Goal: Task Accomplishment & Management: Manage account settings

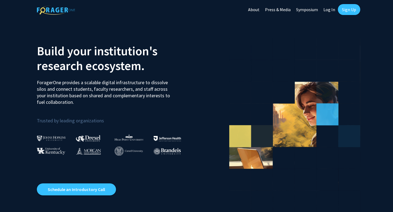
click at [328, 12] on link "Log In" at bounding box center [329, 9] width 17 height 19
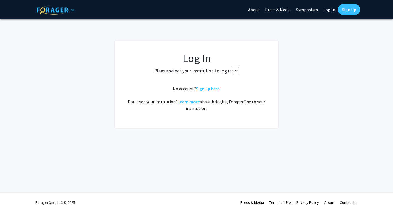
select select
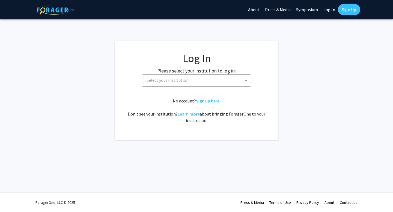
click at [195, 81] on span "Select your institution" at bounding box center [197, 80] width 106 height 11
type input "u"
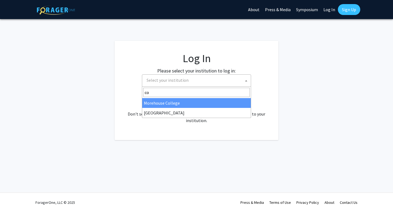
type input "c"
type input "maryl"
select select "31"
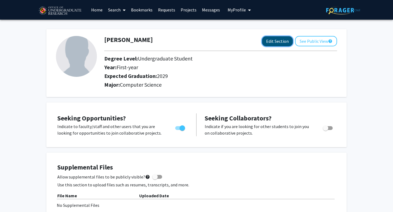
click at [277, 40] on button "Edit Section" at bounding box center [277, 41] width 31 height 10
select select "first-year"
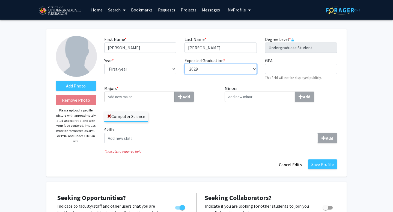
click at [209, 68] on select "--- 2018 2019 2020 2021 2022 2023 2024 2025 2026 2027 2028 2029 2030 2031" at bounding box center [221, 69] width 72 height 10
select select "2028"
click at [185, 64] on select "--- 2018 2019 2020 2021 2022 2023 2024 2025 2026 2027 2028 2029 2030 2031" at bounding box center [221, 69] width 72 height 10
click at [194, 80] on div "Expected Graduation * required --- 2018 2019 2020 2021 2022 2023 2024 2025 2026…" at bounding box center [220, 68] width 80 height 23
click at [154, 93] on input "Majors * Add" at bounding box center [139, 97] width 70 height 10
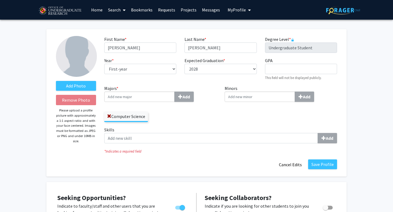
click at [197, 113] on div "Computer Science" at bounding box center [160, 114] width 112 height 16
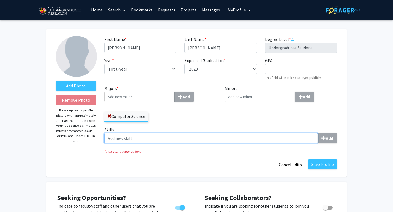
click at [159, 137] on input "Skills Add" at bounding box center [211, 138] width 214 height 10
click at [264, 141] on input "Skills Add" at bounding box center [211, 138] width 214 height 10
type input "p"
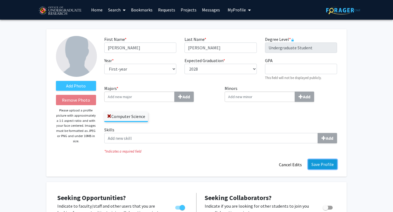
click at [319, 163] on button "Save Profile" at bounding box center [322, 165] width 29 height 10
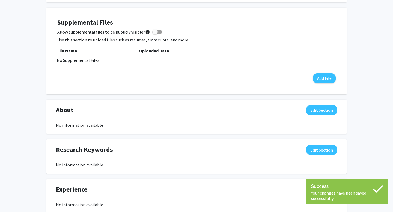
scroll to position [150, 0]
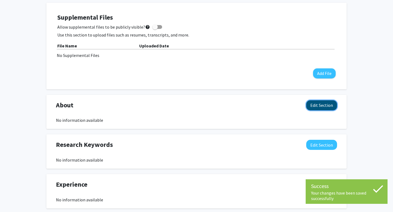
click at [316, 104] on button "Edit Section" at bounding box center [321, 105] width 31 height 10
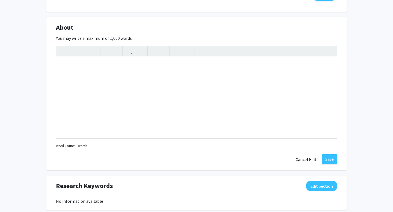
scroll to position [242, 0]
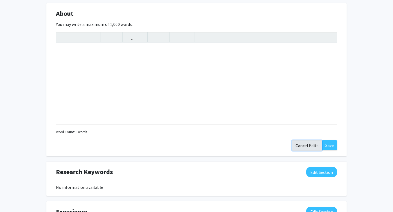
click at [302, 145] on button "Cancel Edits" at bounding box center [307, 146] width 30 height 10
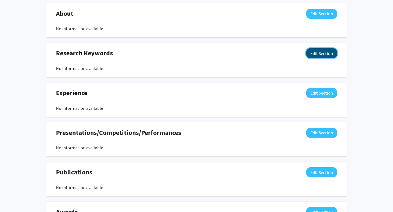
click at [319, 58] on button "Edit Section" at bounding box center [321, 53] width 31 height 10
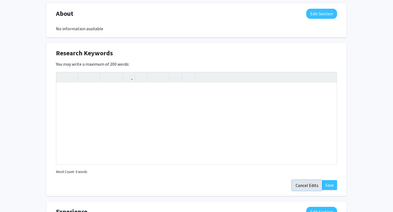
click at [301, 183] on button "Cancel Edits" at bounding box center [307, 185] width 30 height 10
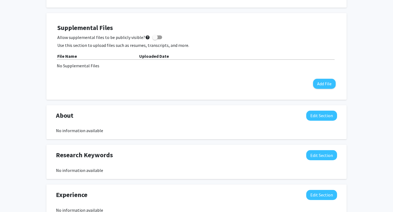
scroll to position [160, 0]
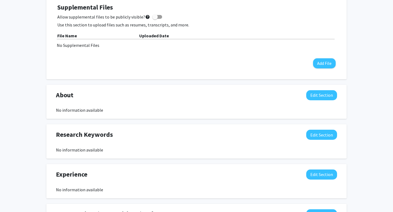
click at [149, 18] on label "Allow supplemental files to be publicly visible? help" at bounding box center [109, 17] width 105 height 7
click at [155, 19] on input "Allow supplemental files to be publicly visible? help" at bounding box center [155, 19] width 0 height 0
click at [157, 16] on span at bounding box center [159, 16] width 5 height 5
click at [155, 19] on input "Allow supplemental files to be publicly visible? help" at bounding box center [155, 19] width 0 height 0
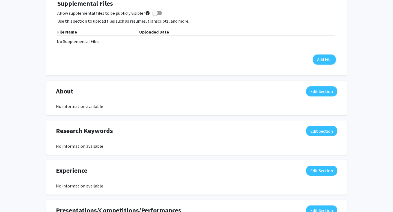
scroll to position [125, 0]
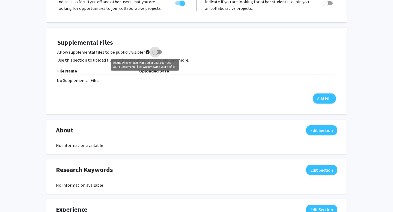
click at [145, 53] on mat-icon "help" at bounding box center [147, 52] width 5 height 7
click at [155, 54] on input "Allow supplemental files to be publicly visible? help" at bounding box center [155, 54] width 0 height 0
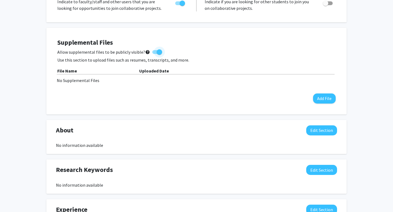
click at [145, 53] on mat-icon "help" at bounding box center [147, 52] width 5 height 7
click at [155, 54] on input "Allow supplemental files to be publicly visible? help" at bounding box center [155, 54] width 0 height 0
checkbox input "false"
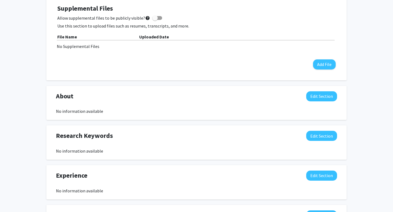
scroll to position [168, 0]
